Goal: Information Seeking & Learning: Learn about a topic

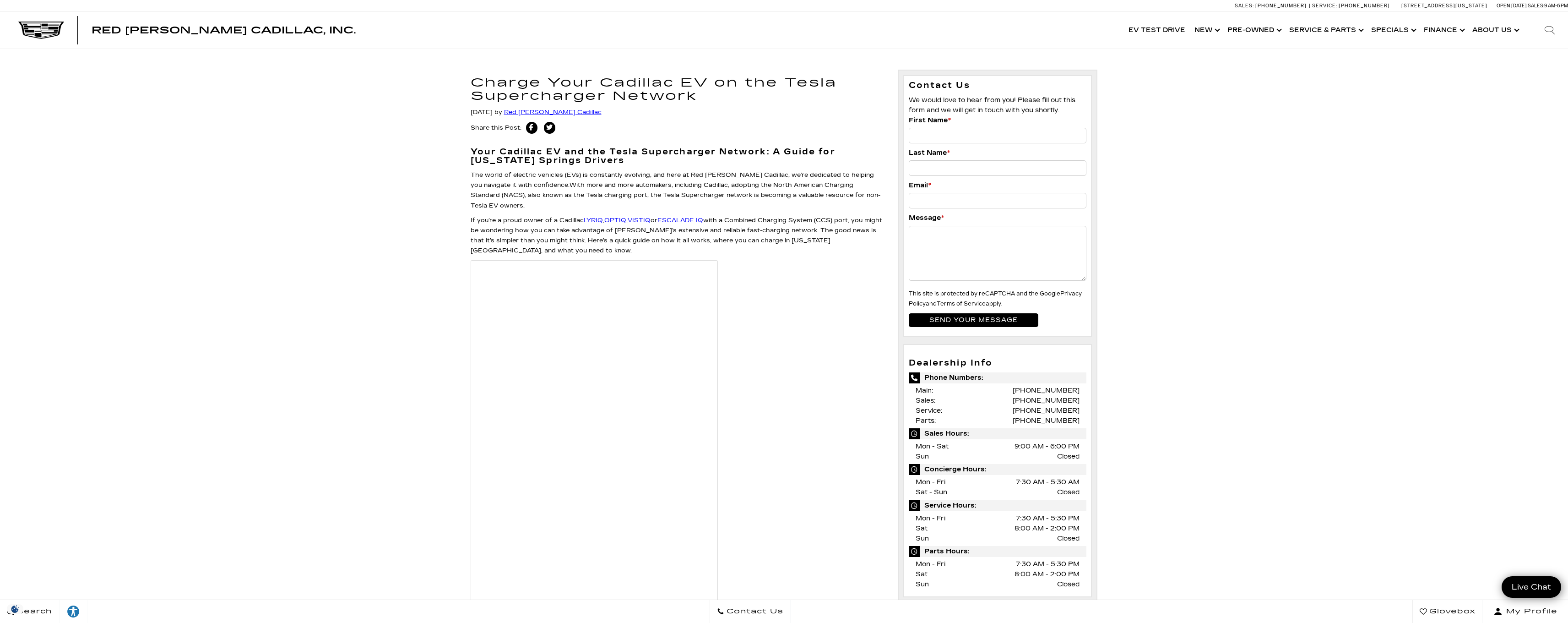
click at [572, 110] on link "Red [PERSON_NAME] Cadillac" at bounding box center [553, 112] width 97 height 7
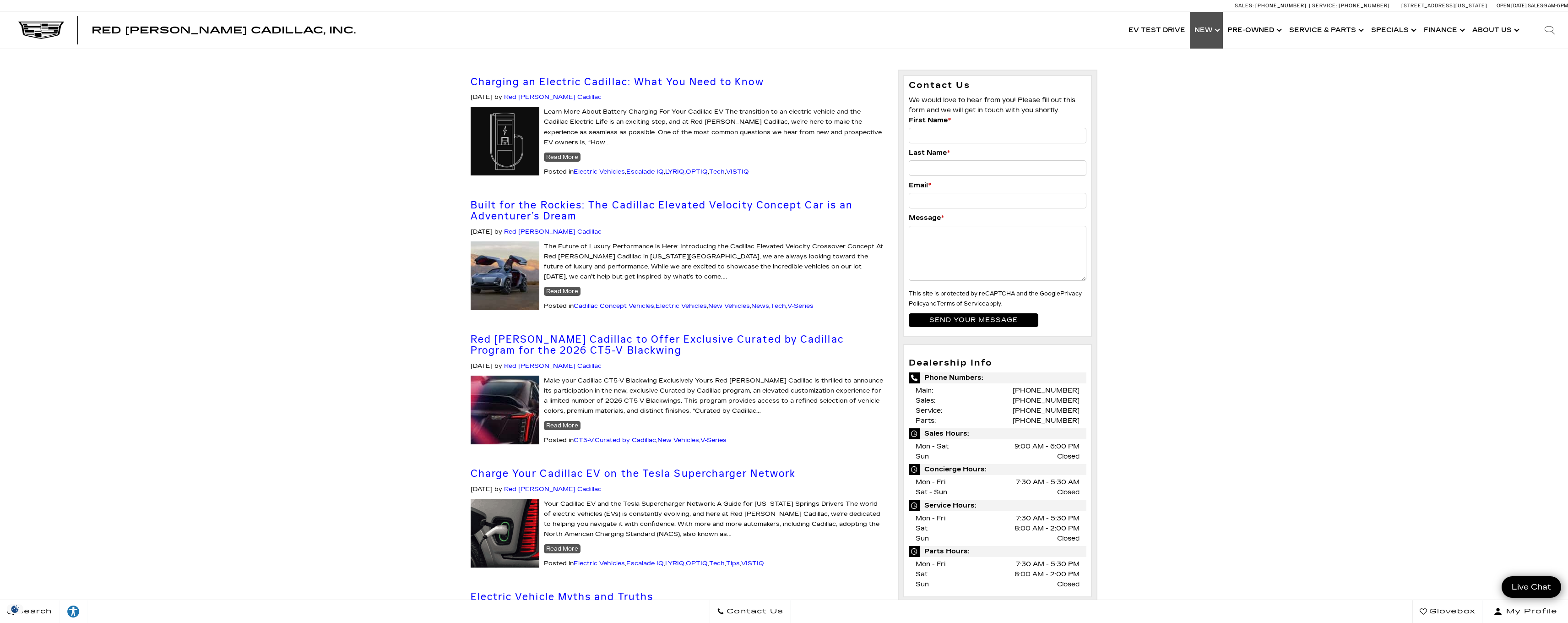
click at [1219, 32] on link "Show New" at bounding box center [1206, 30] width 33 height 37
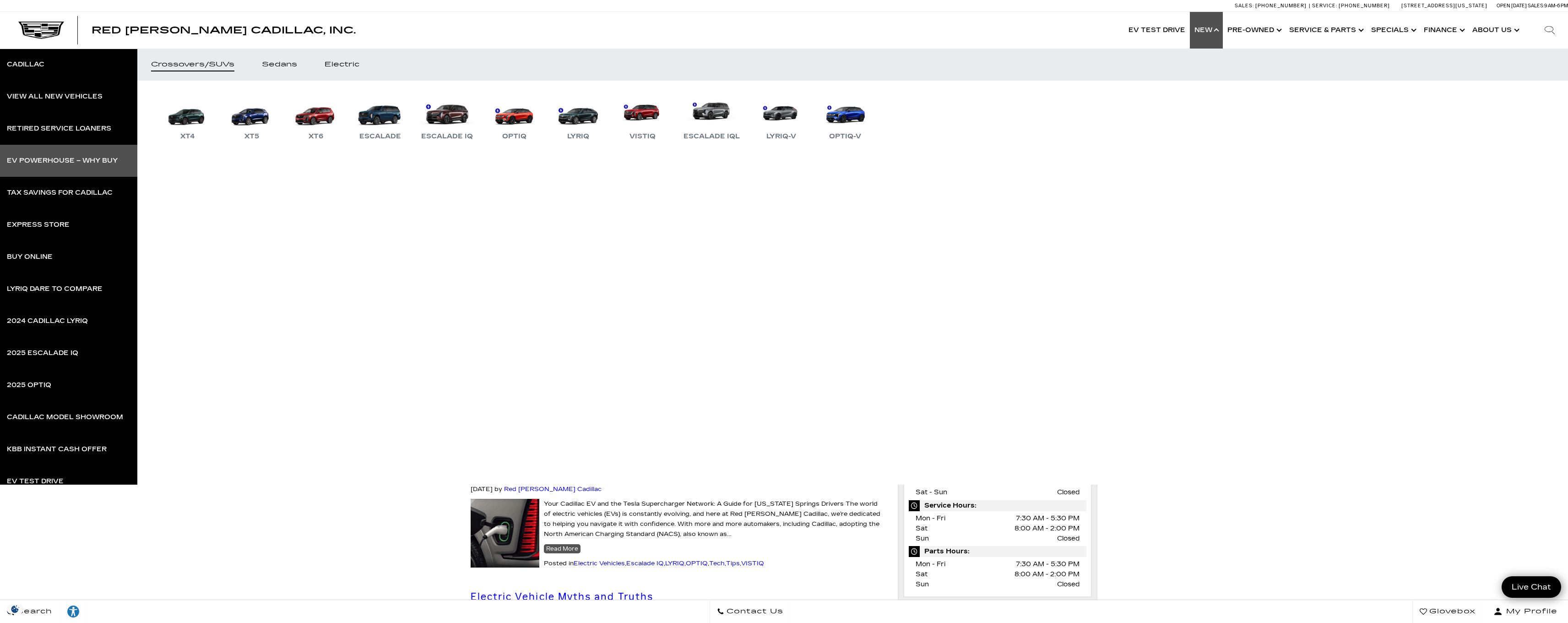
click at [62, 160] on div "EV Powerhouse – Why Buy" at bounding box center [62, 161] width 111 height 7
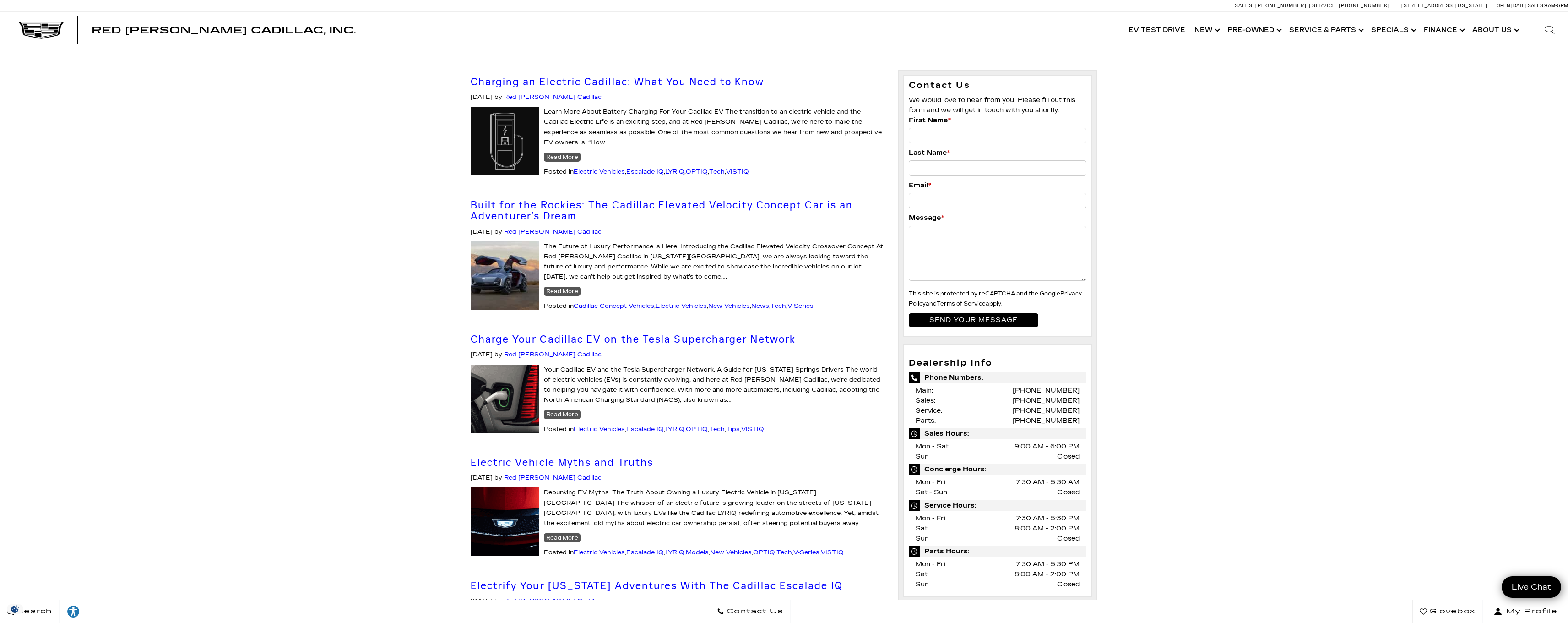
click at [170, 30] on span "Red [PERSON_NAME] Cadillac, Inc." at bounding box center [223, 30] width 264 height 11
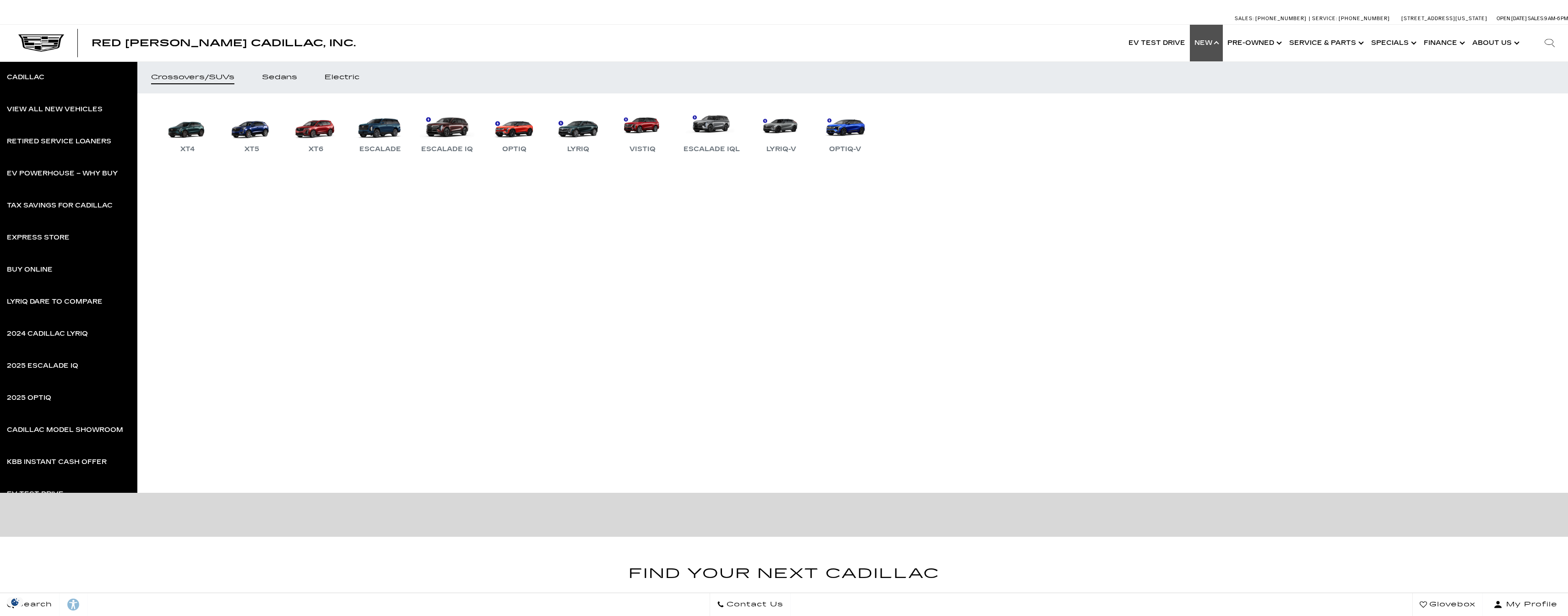
click at [1217, 41] on link "Show New" at bounding box center [1206, 43] width 33 height 37
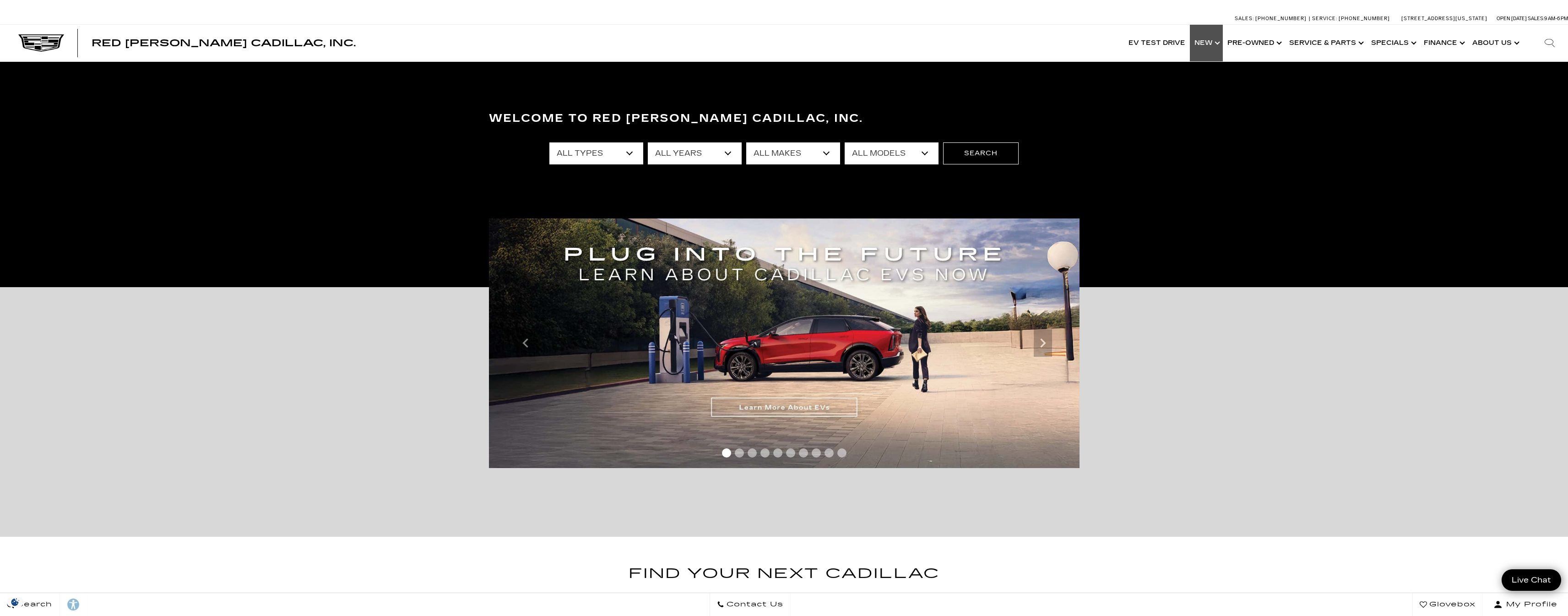
click at [1217, 41] on link "Show New" at bounding box center [1206, 43] width 33 height 37
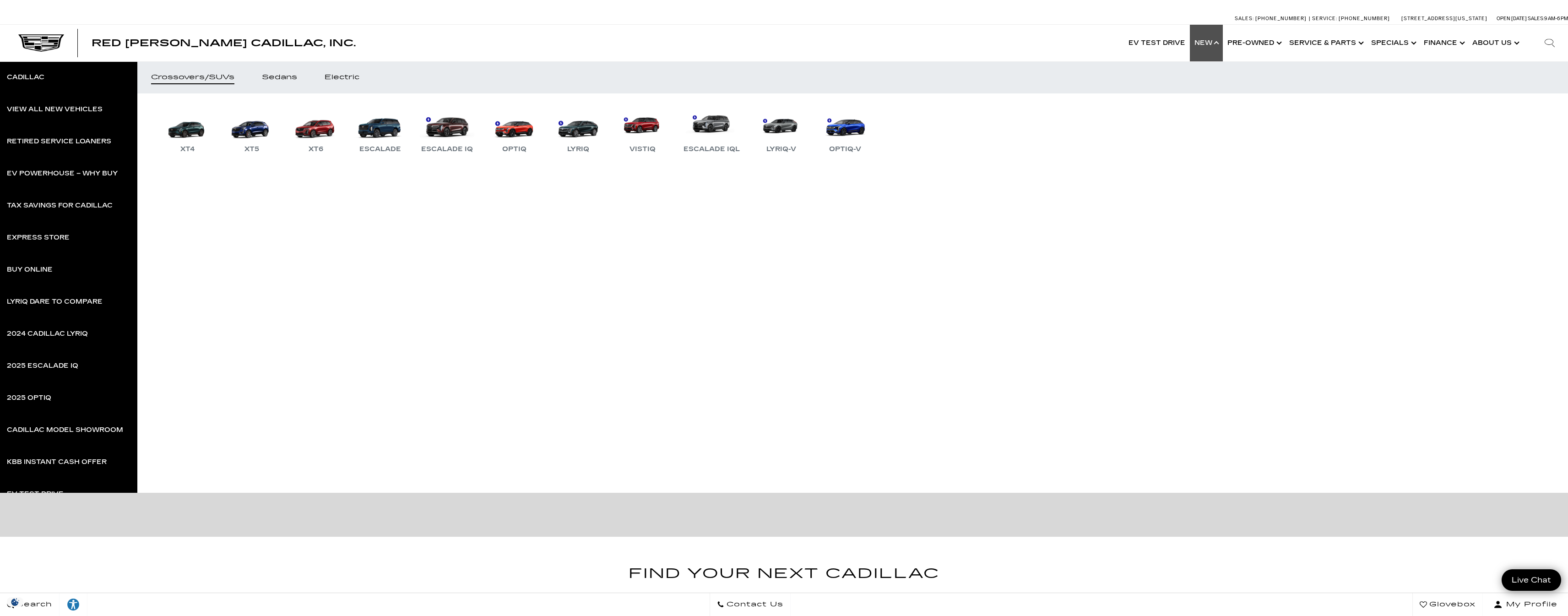
click at [1216, 40] on link "Show New" at bounding box center [1206, 43] width 33 height 37
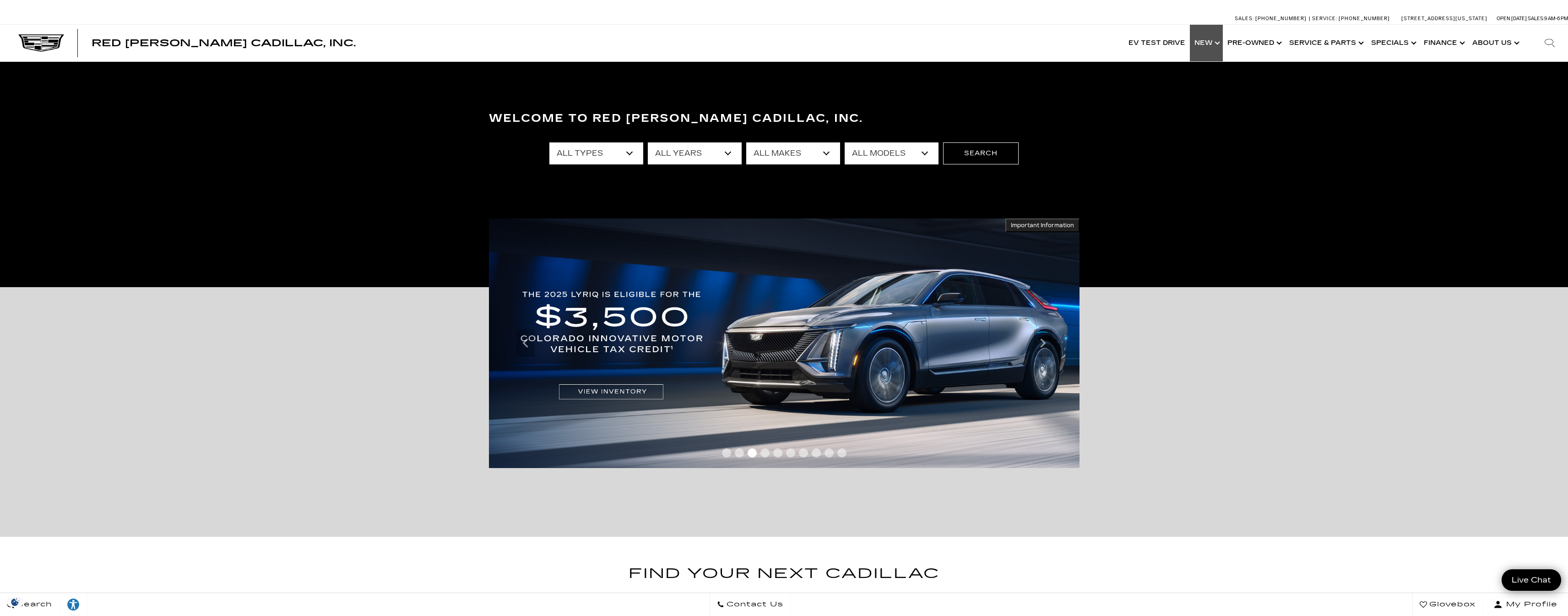
click at [1209, 41] on link "Show New" at bounding box center [1206, 43] width 33 height 37
